Goal: Find specific fact

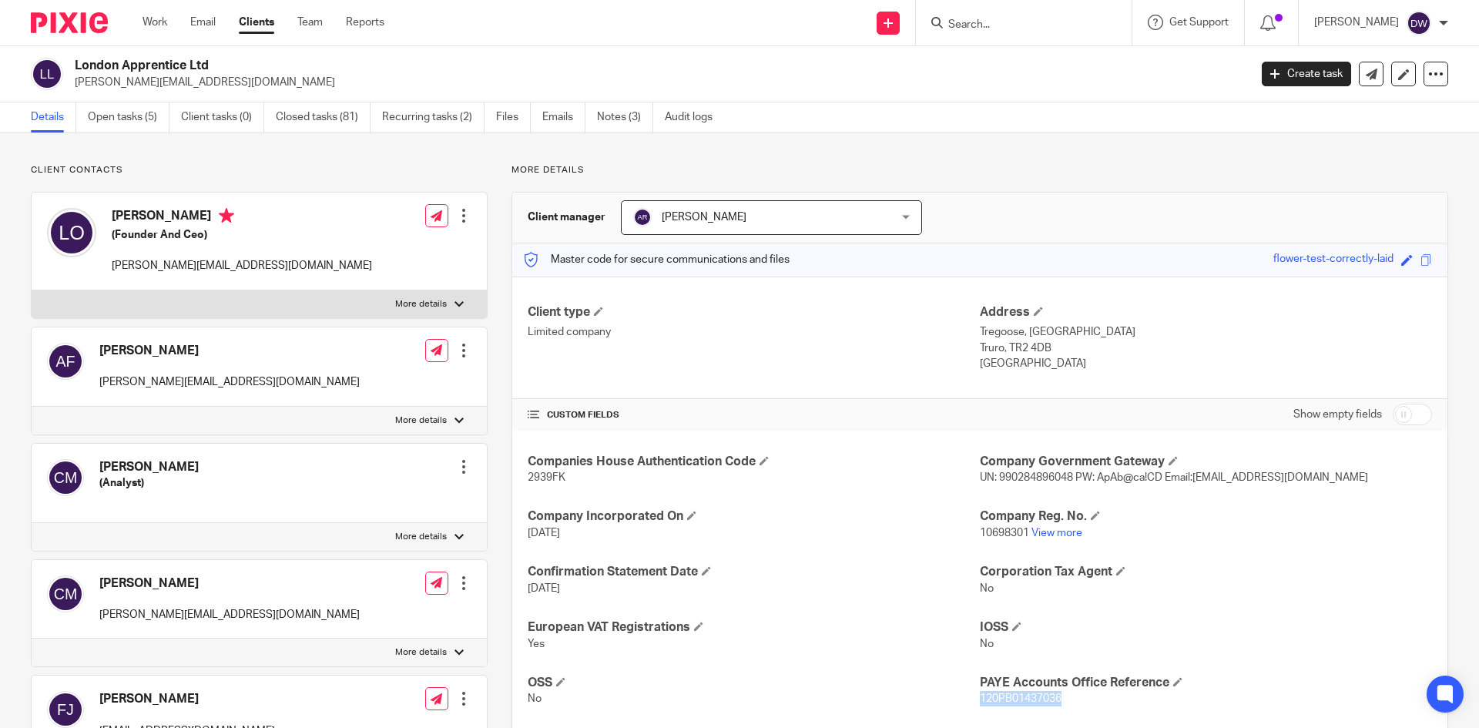
scroll to position [154, 0]
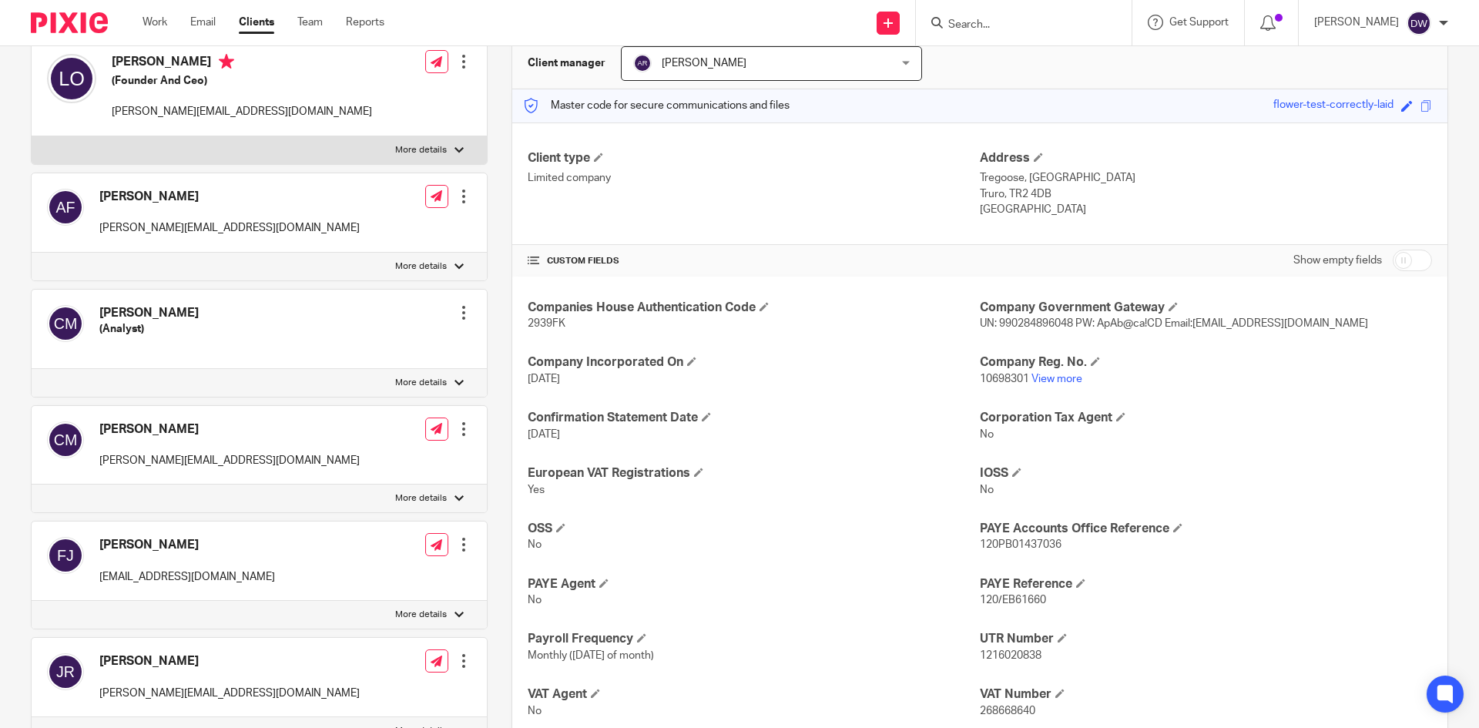
click at [1036, 25] on input "Search" at bounding box center [1015, 25] width 139 height 14
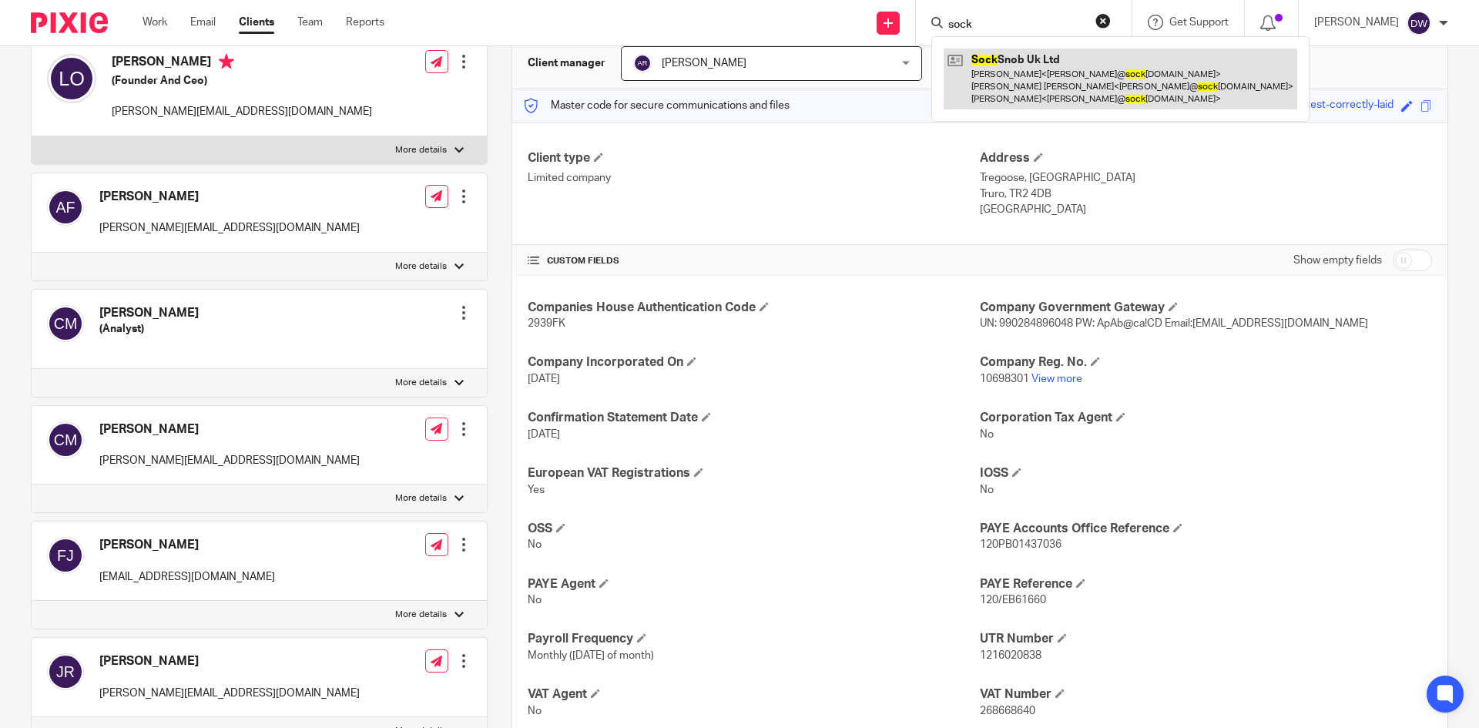
type input "sock"
click at [1060, 72] on link at bounding box center [1119, 79] width 353 height 61
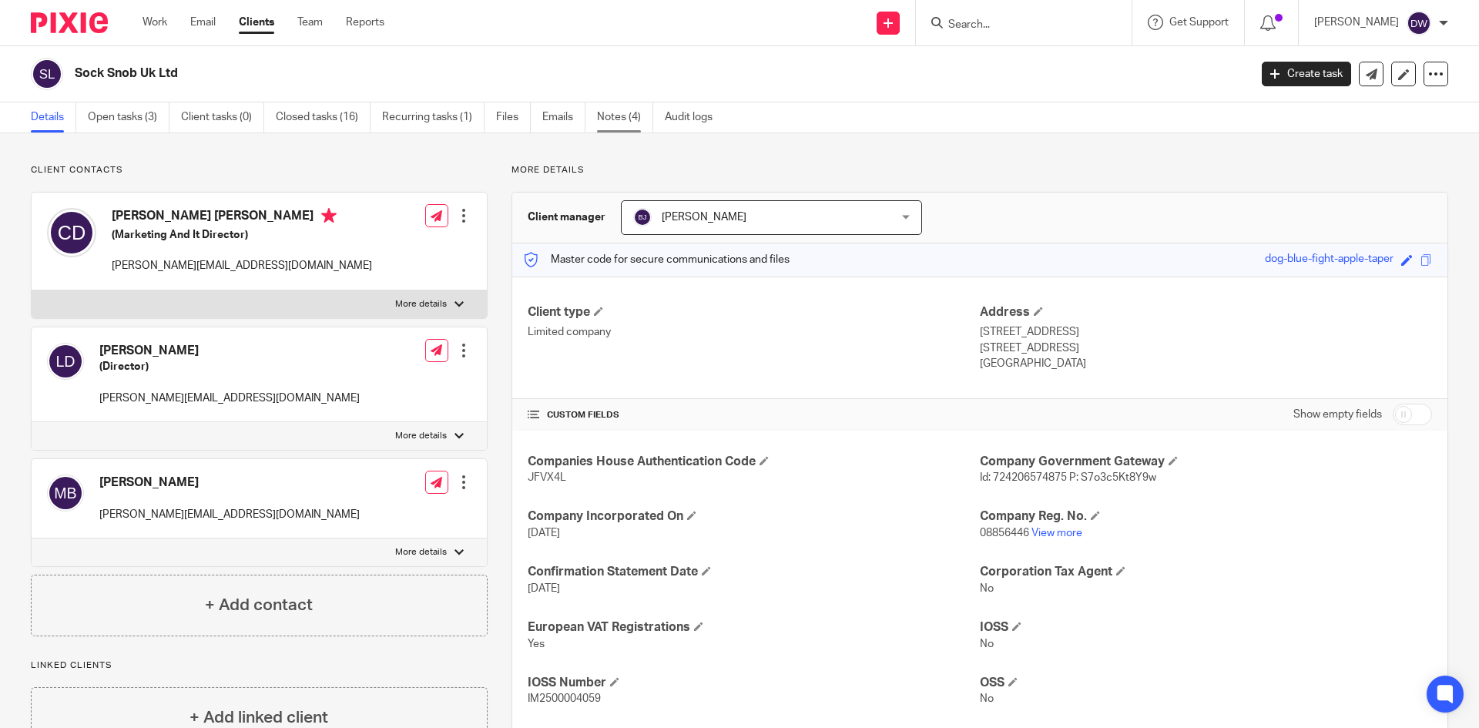
click at [632, 120] on link "Notes (4)" at bounding box center [625, 117] width 56 height 30
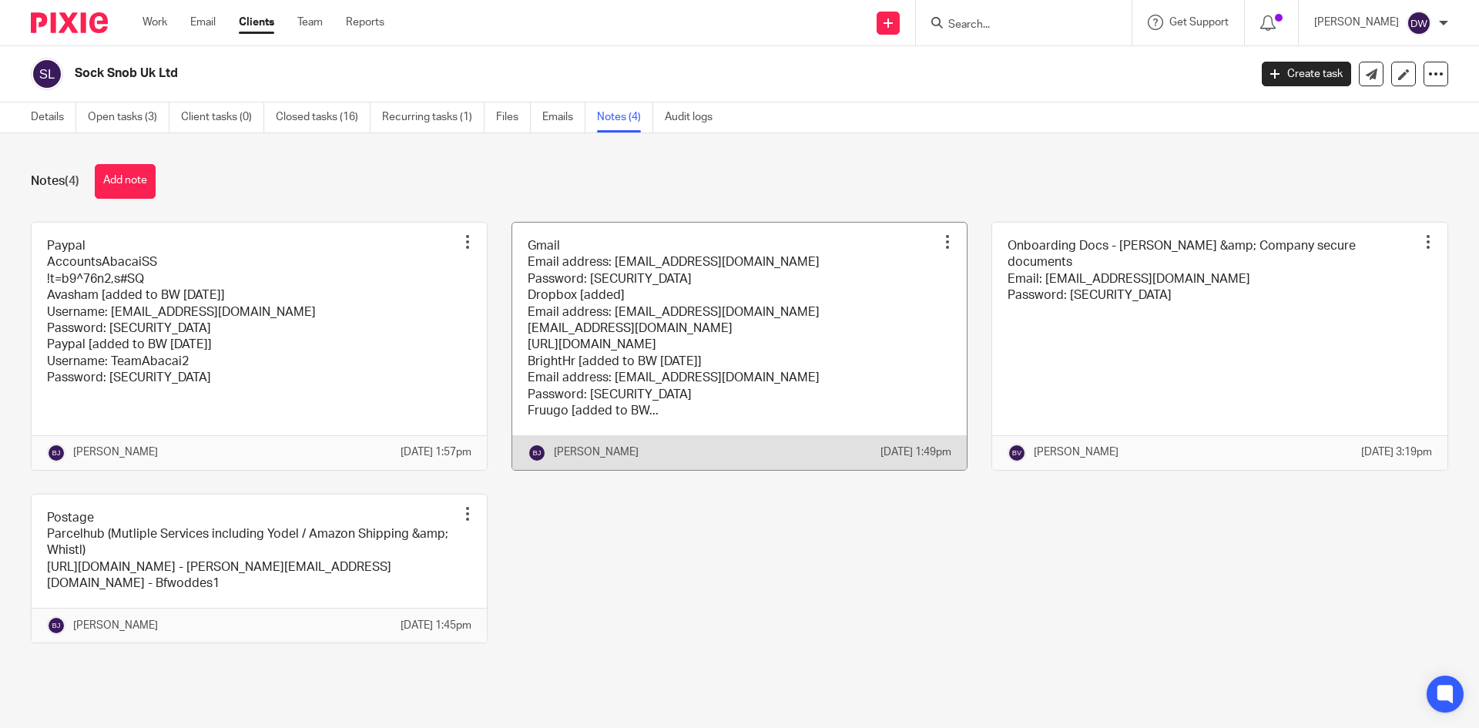
scroll to position [2, 0]
click at [624, 305] on link at bounding box center [739, 346] width 455 height 247
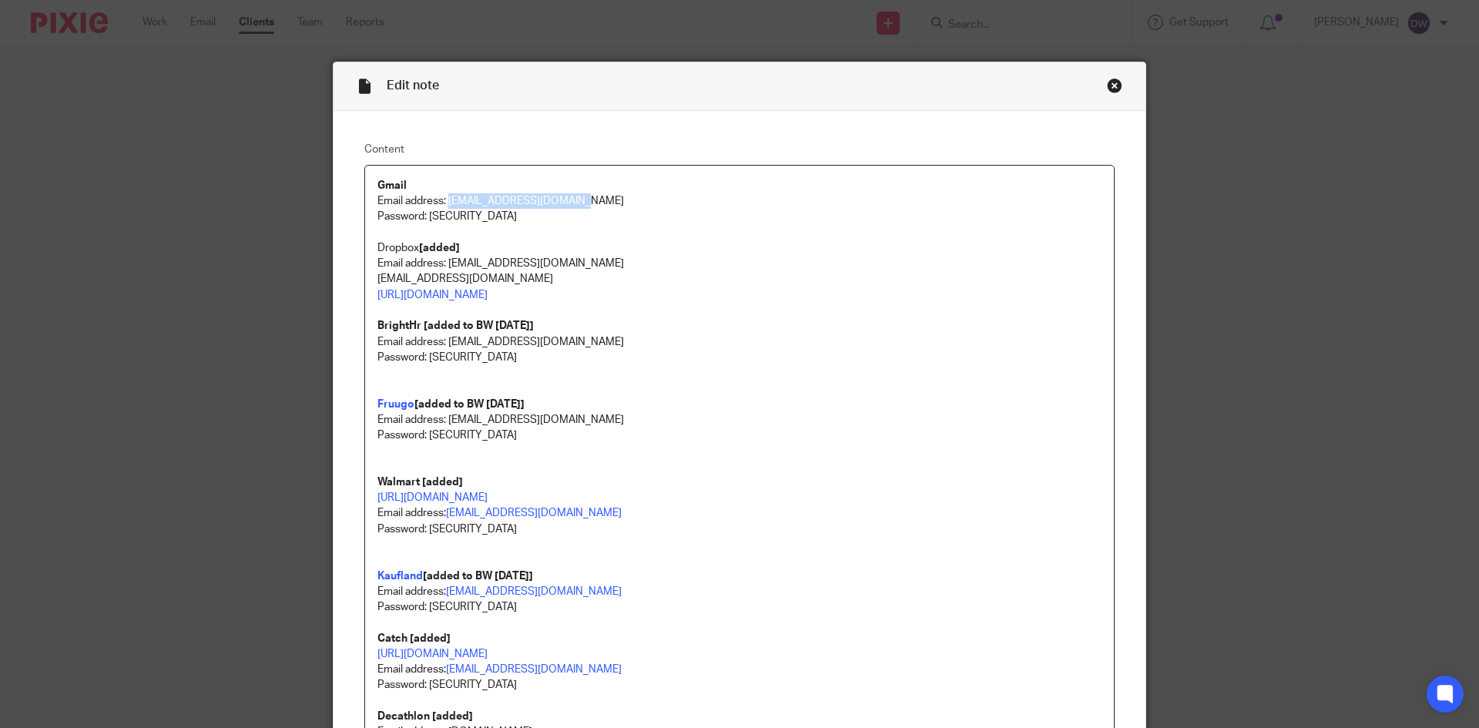
drag, startPoint x: 444, startPoint y: 196, endPoint x: 645, endPoint y: 200, distance: 201.0
click at [645, 200] on p "Email address: accounts@socksnob.co.uk" at bounding box center [739, 200] width 724 height 15
copy p "accounts@socksnob.co.uk"
drag, startPoint x: 424, startPoint y: 216, endPoint x: 571, endPoint y: 213, distance: 147.1
click at [571, 213] on p "Password: Trafalgar1805" at bounding box center [739, 216] width 724 height 15
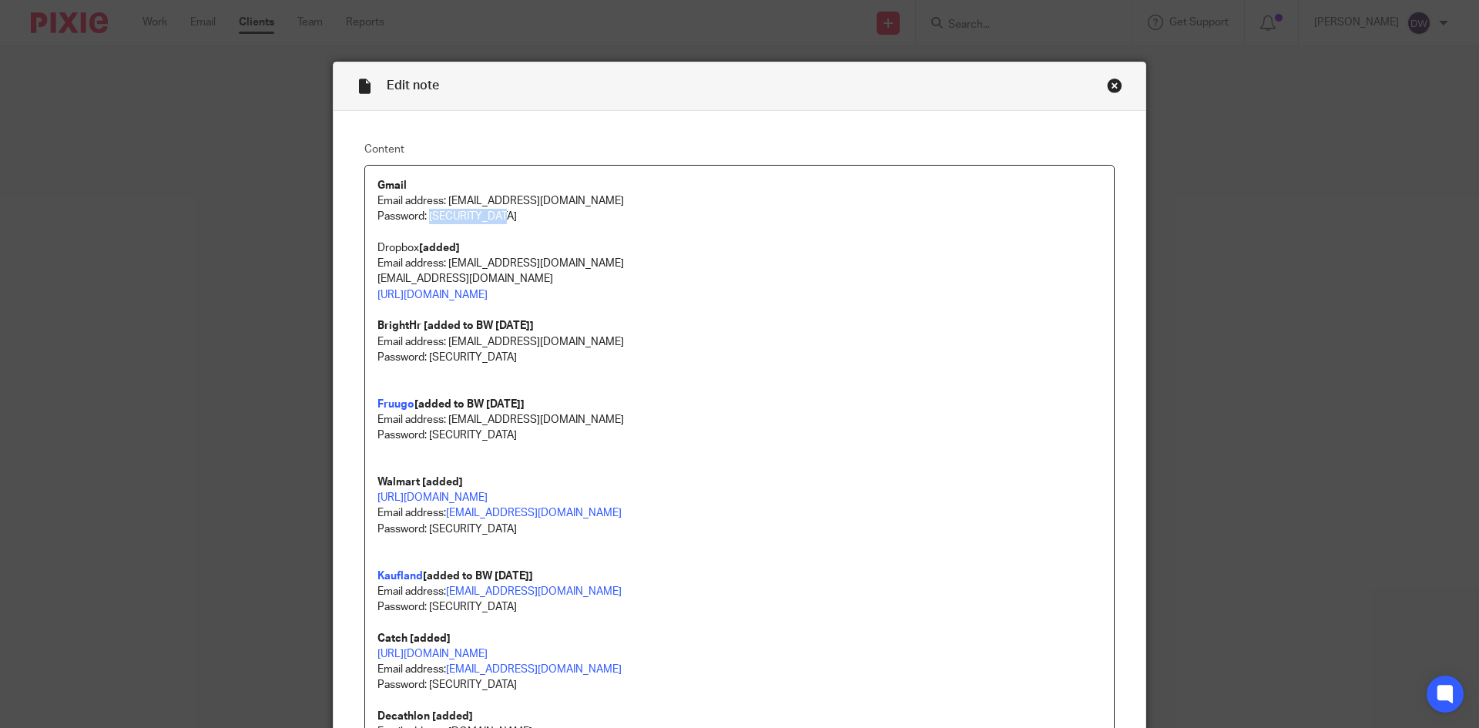
copy p "Trafalgar1805"
